Goal: Information Seeking & Learning: Learn about a topic

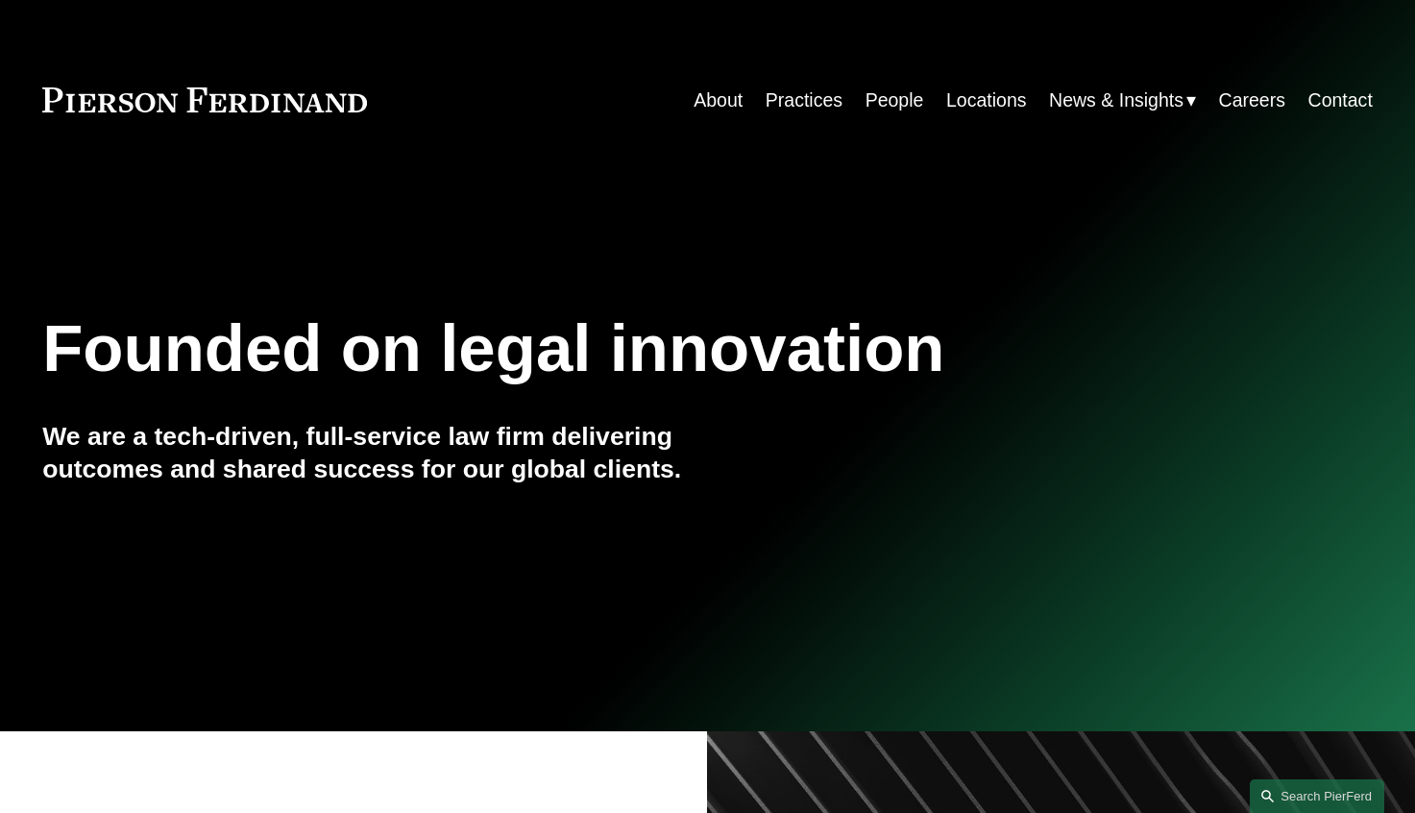
click at [816, 110] on link "Practices" at bounding box center [804, 100] width 77 height 37
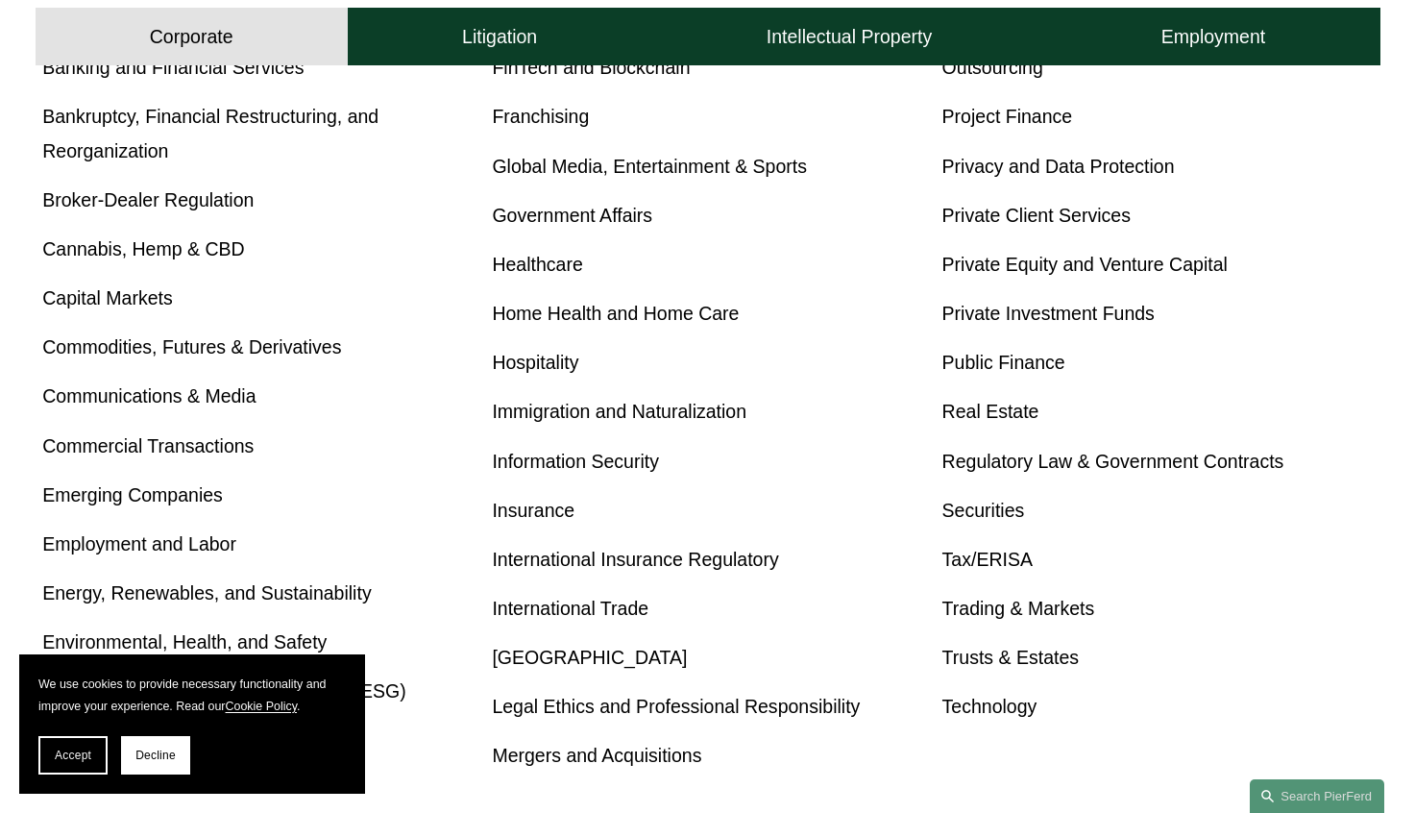
scroll to position [850, 0]
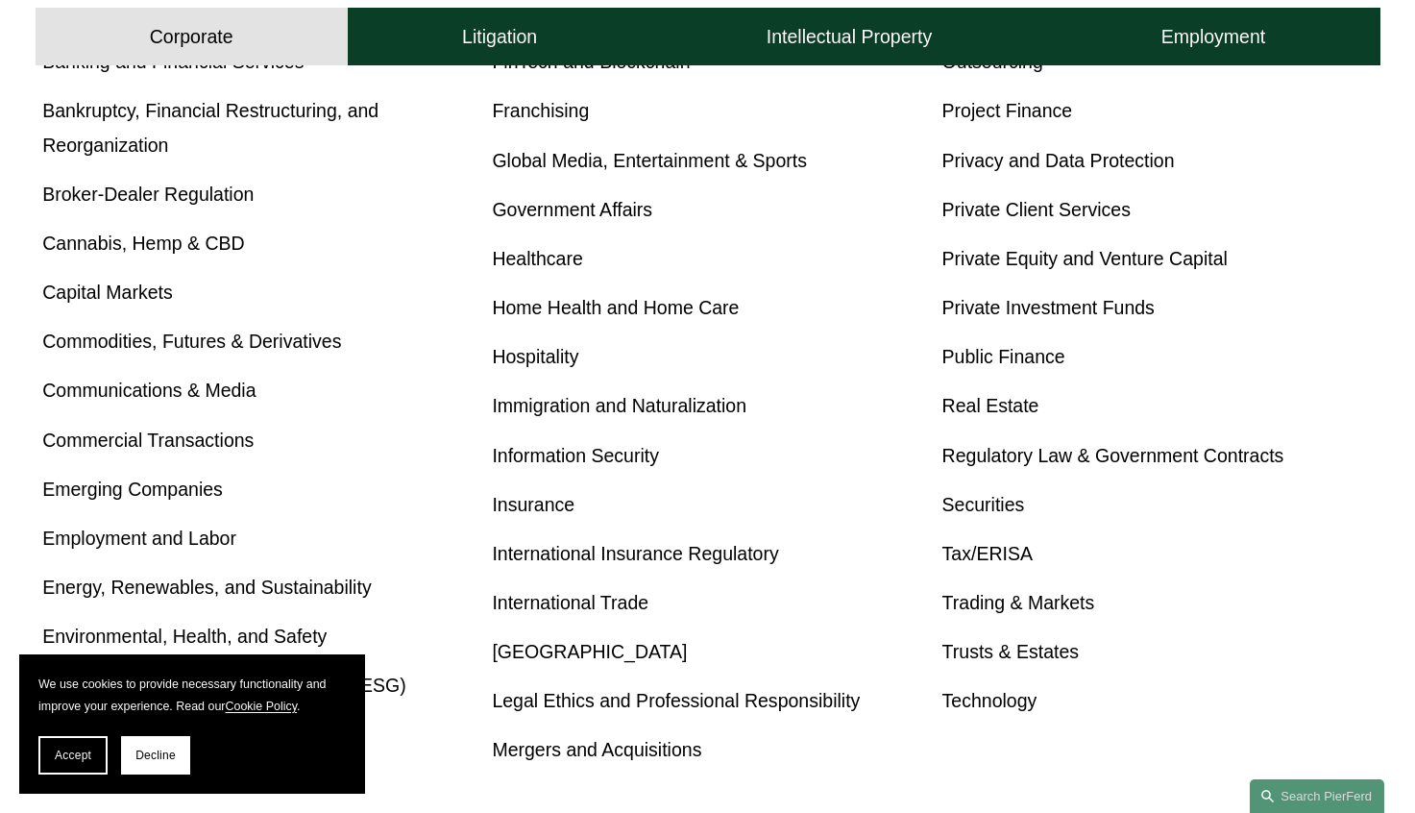
click at [183, 539] on link "Employment and Labor" at bounding box center [139, 537] width 194 height 21
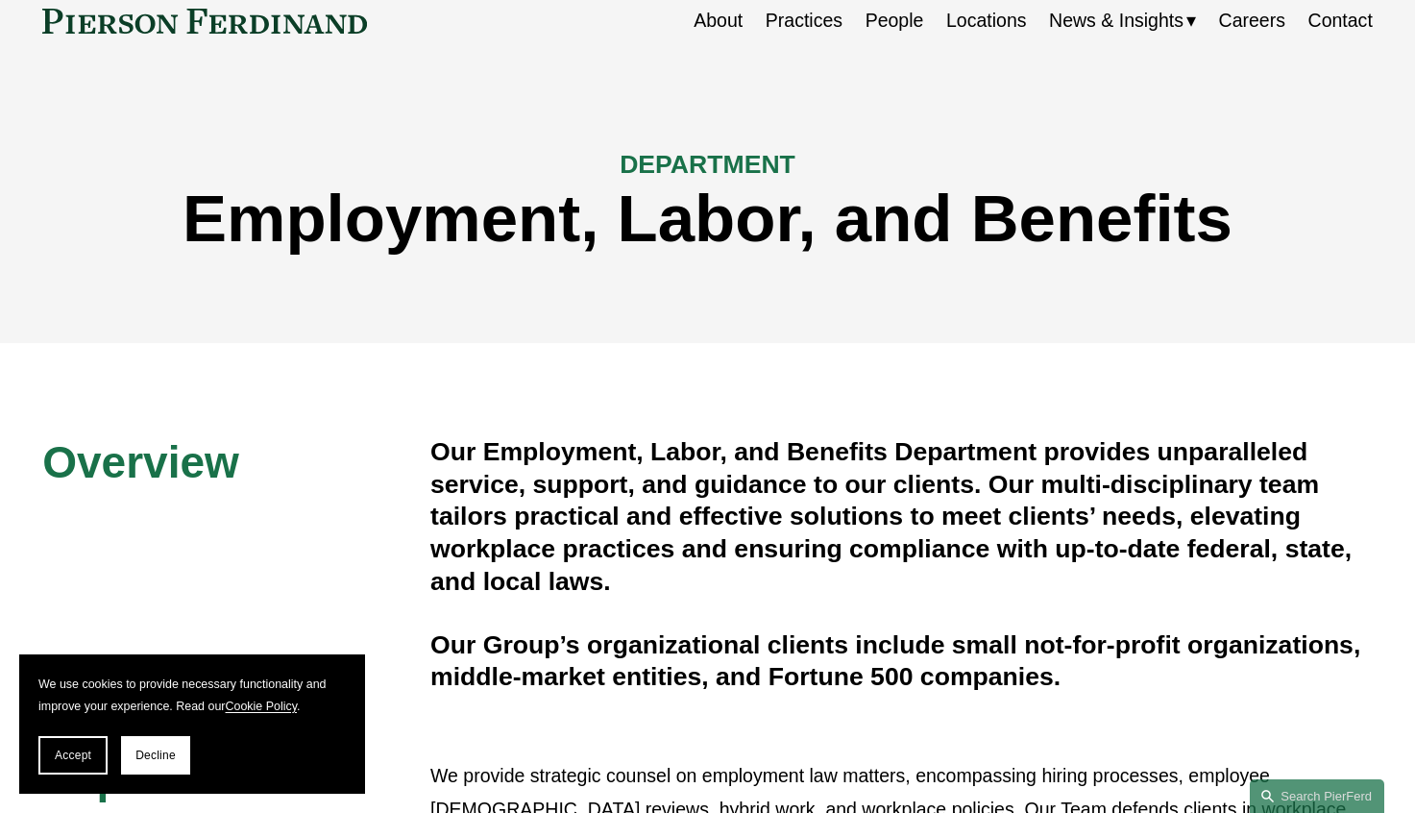
scroll to position [25, 0]
